Goal: Find specific page/section: Find specific page/section

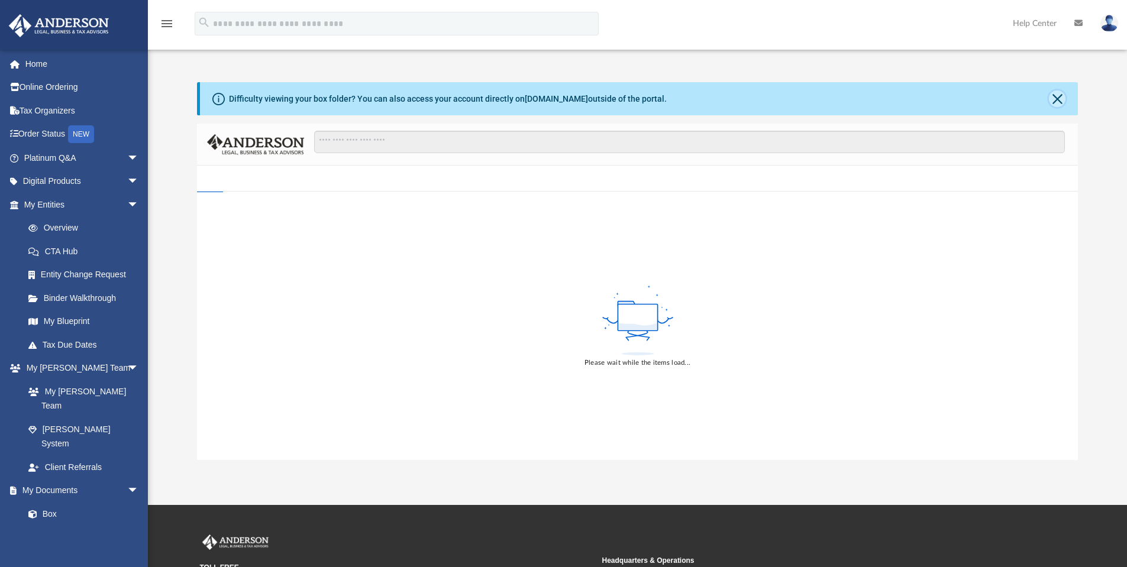
click at [1058, 98] on button "Close" at bounding box center [1057, 99] width 17 height 17
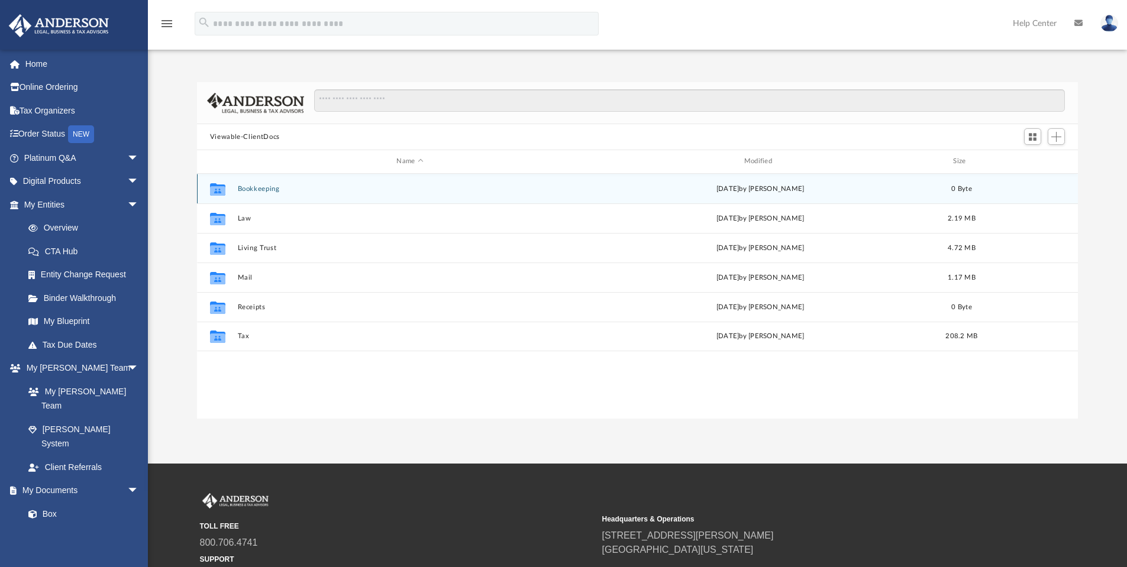
scroll to position [260, 872]
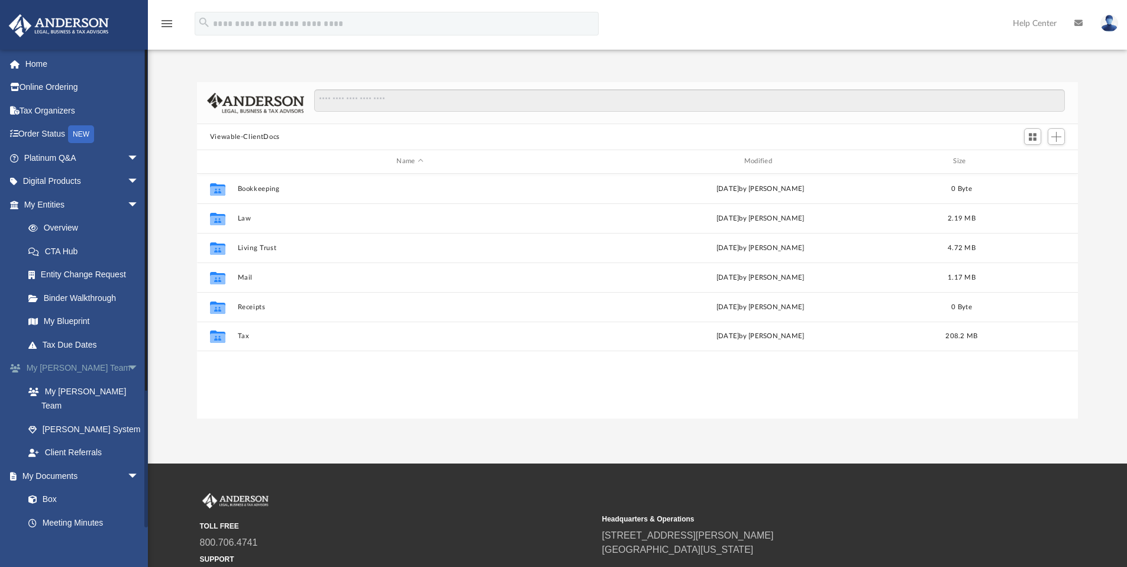
click at [127, 369] on span "arrow_drop_down" at bounding box center [139, 369] width 24 height 24
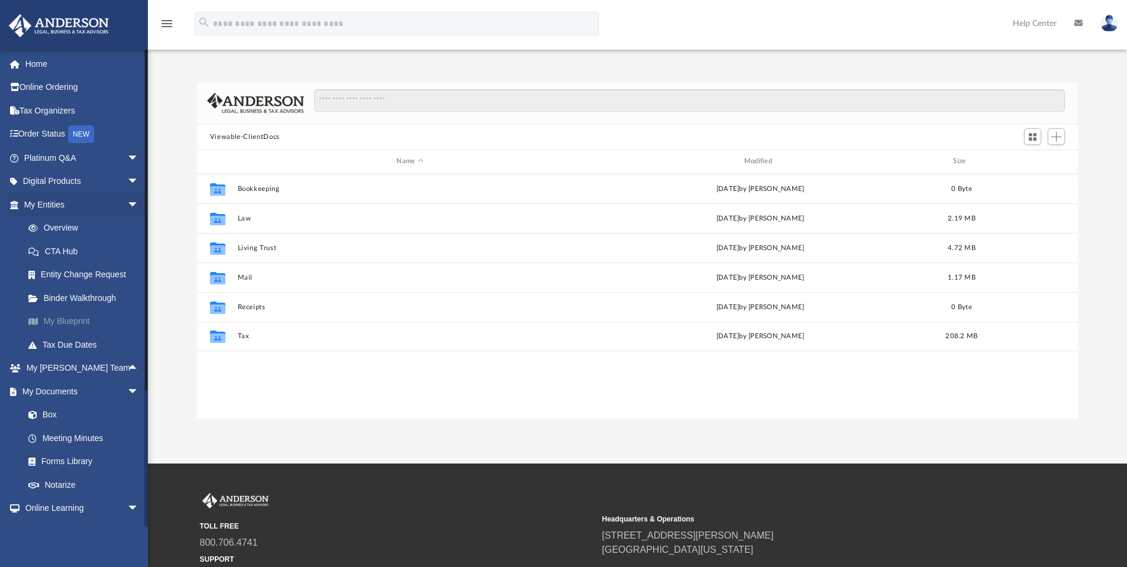
click at [73, 317] on link "My Blueprint" at bounding box center [87, 322] width 140 height 24
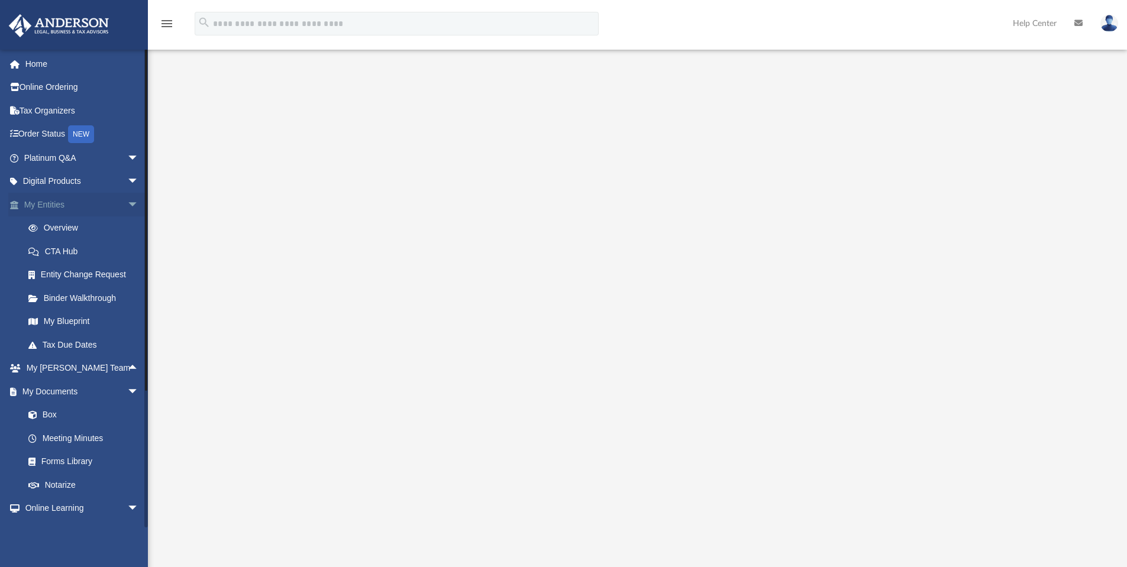
click at [127, 199] on span "arrow_drop_down" at bounding box center [139, 205] width 24 height 24
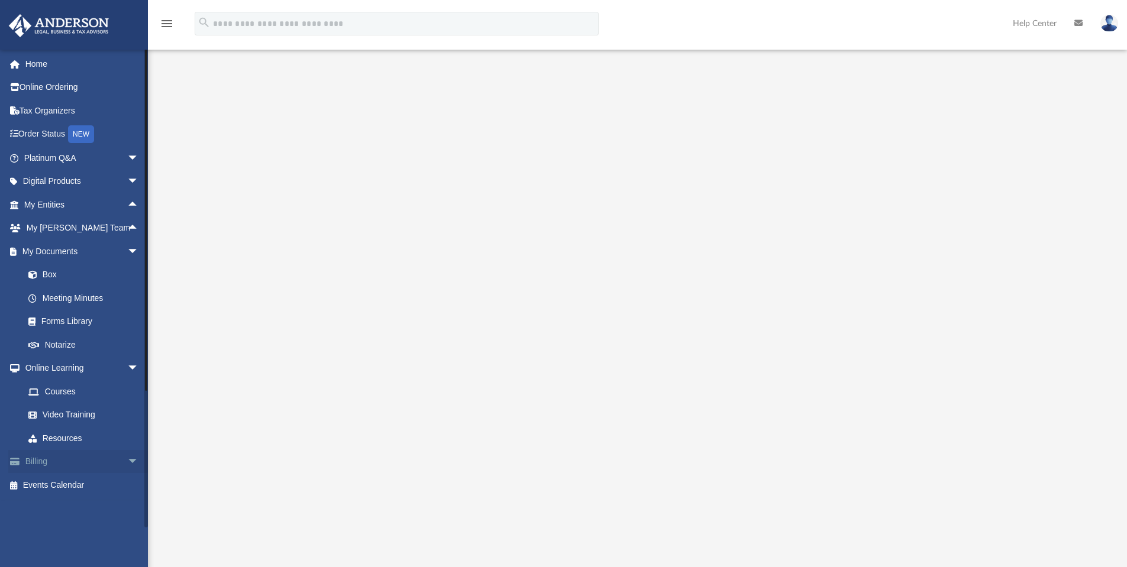
click at [127, 461] on span "arrow_drop_down" at bounding box center [139, 462] width 24 height 24
click at [84, 508] on link "Past Invoices" at bounding box center [87, 510] width 140 height 24
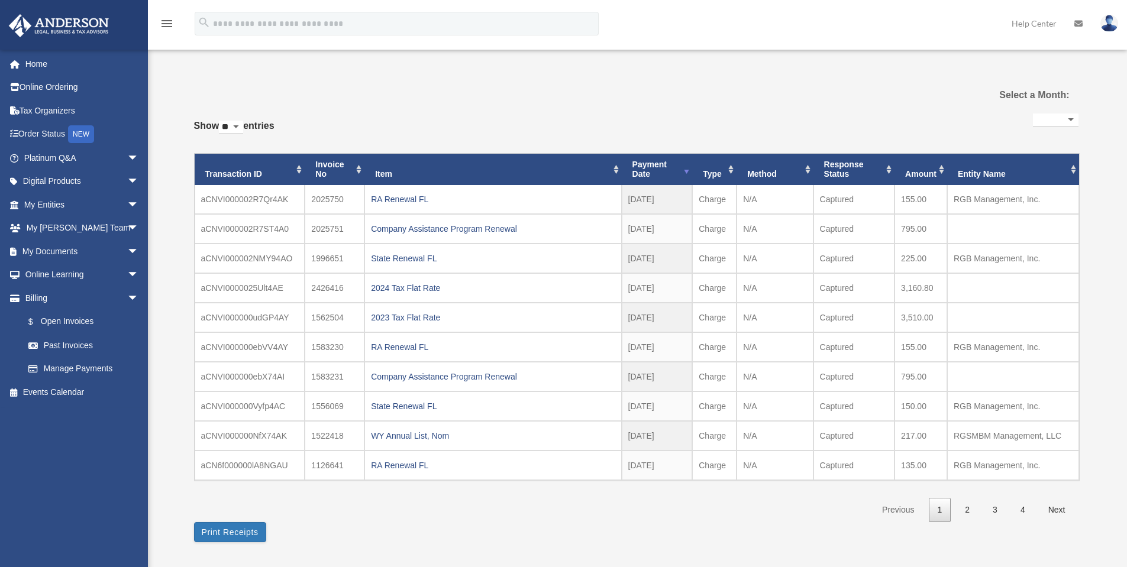
select select
